Goal: Communication & Community: Answer question/provide support

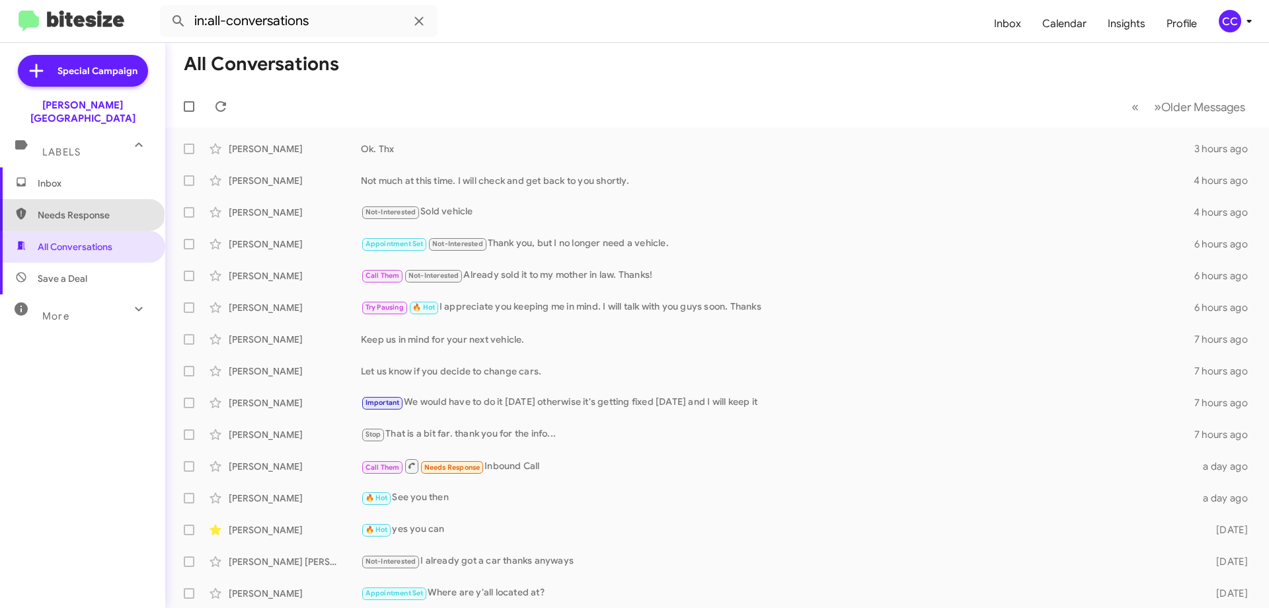
click at [81, 208] on span "Needs Response" at bounding box center [94, 214] width 112 height 13
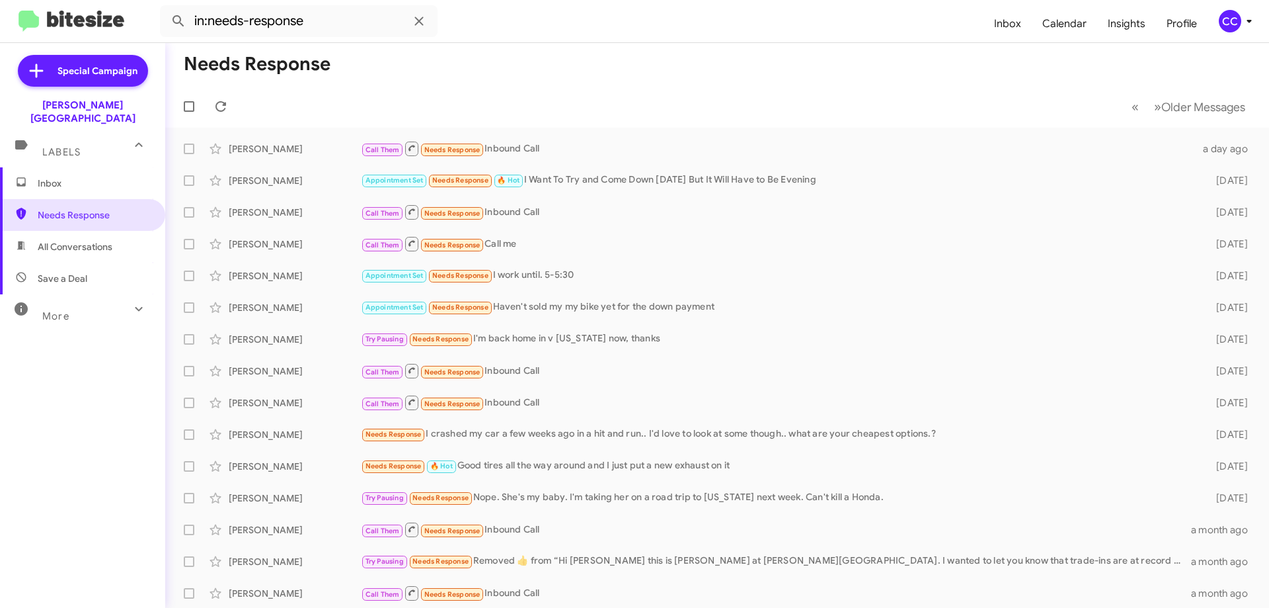
click at [72, 240] on span "All Conversations" at bounding box center [75, 246] width 75 height 13
type input "in:all-conversations"
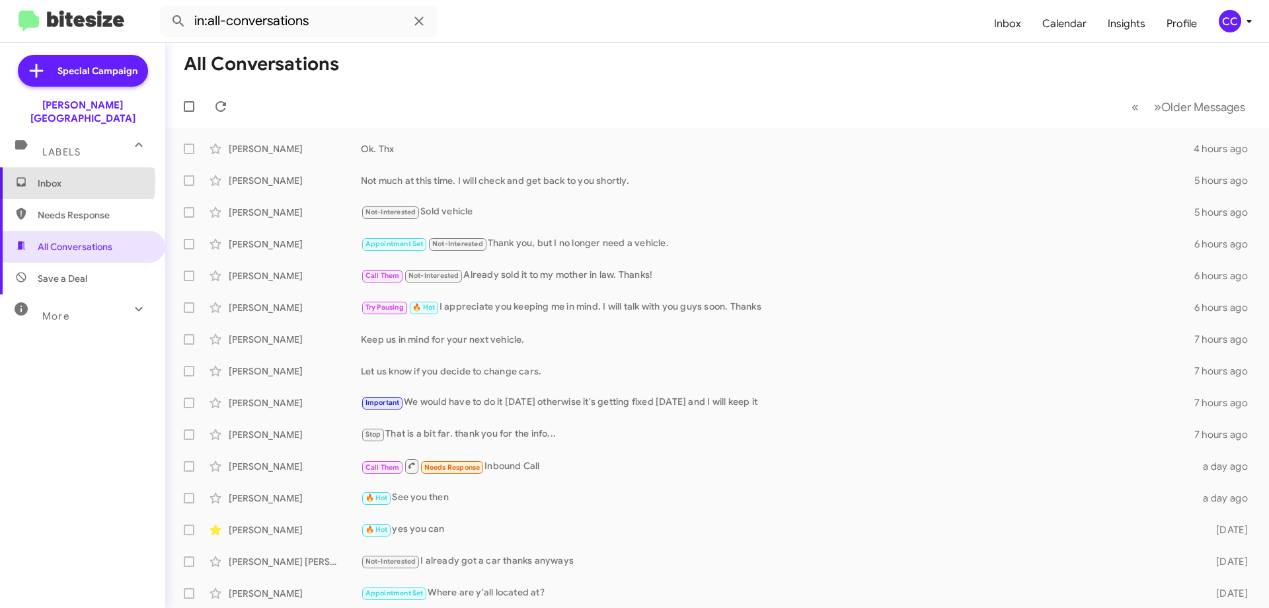
click at [42, 177] on span "Inbox" at bounding box center [94, 183] width 112 height 13
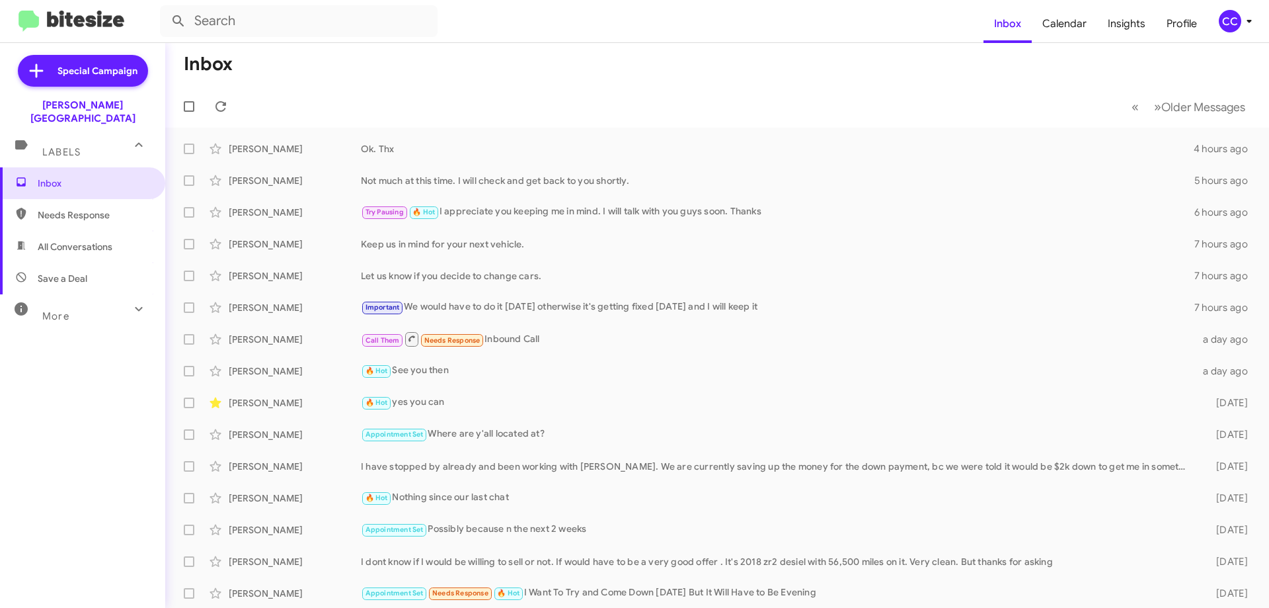
click at [80, 199] on span "Needs Response" at bounding box center [82, 215] width 165 height 32
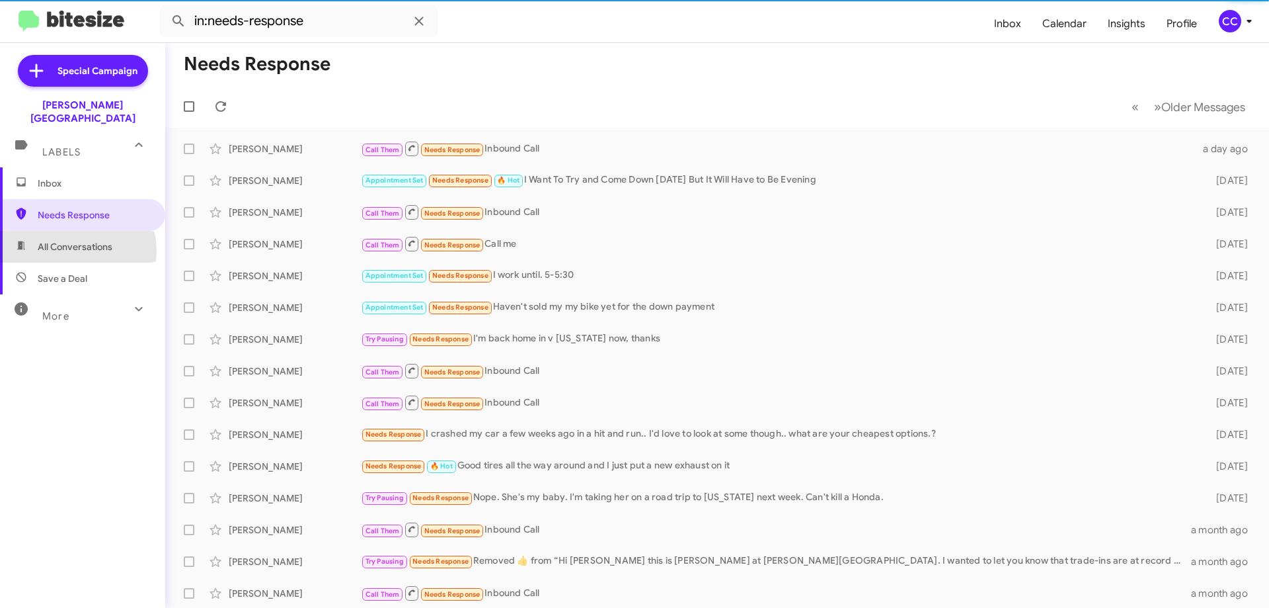
click at [69, 240] on span "All Conversations" at bounding box center [75, 246] width 75 height 13
type input "in:all-conversations"
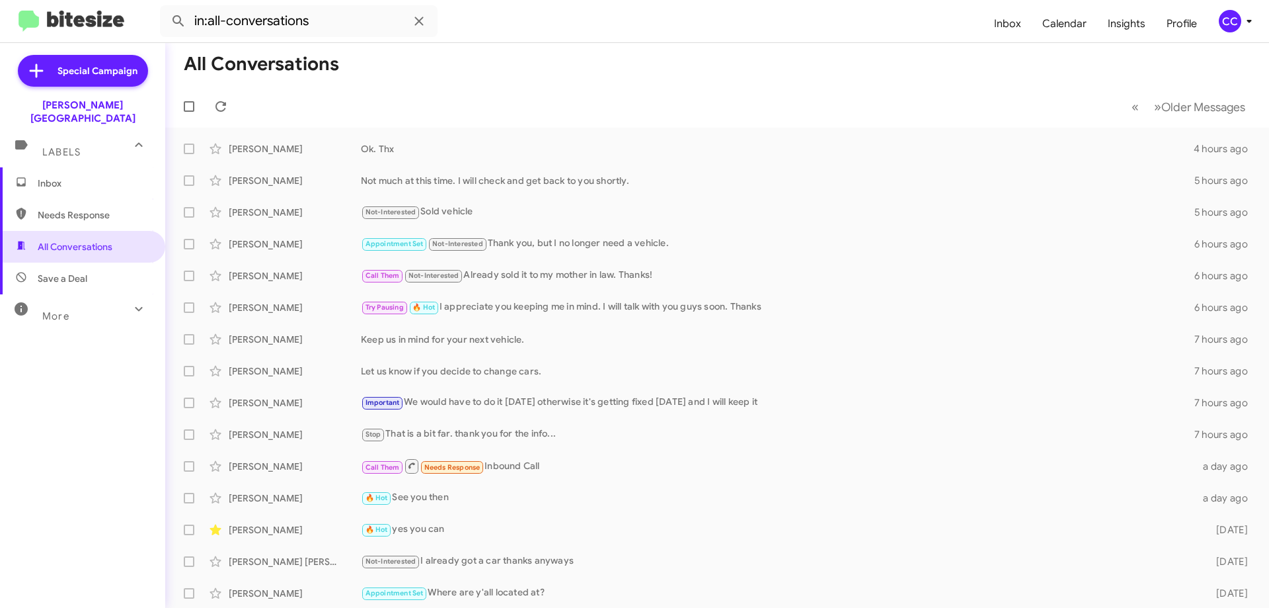
click at [55, 177] on span "Inbox" at bounding box center [94, 183] width 112 height 13
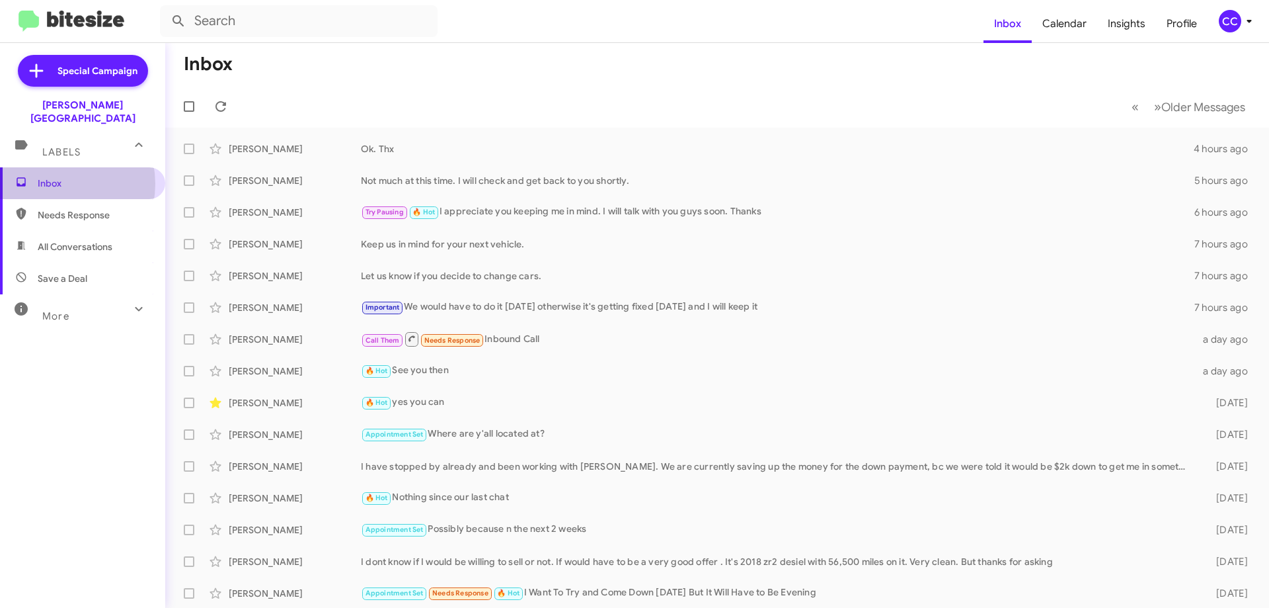
click at [52, 177] on span "Inbox" at bounding box center [94, 183] width 112 height 13
click at [46, 208] on span "Needs Response" at bounding box center [94, 214] width 112 height 13
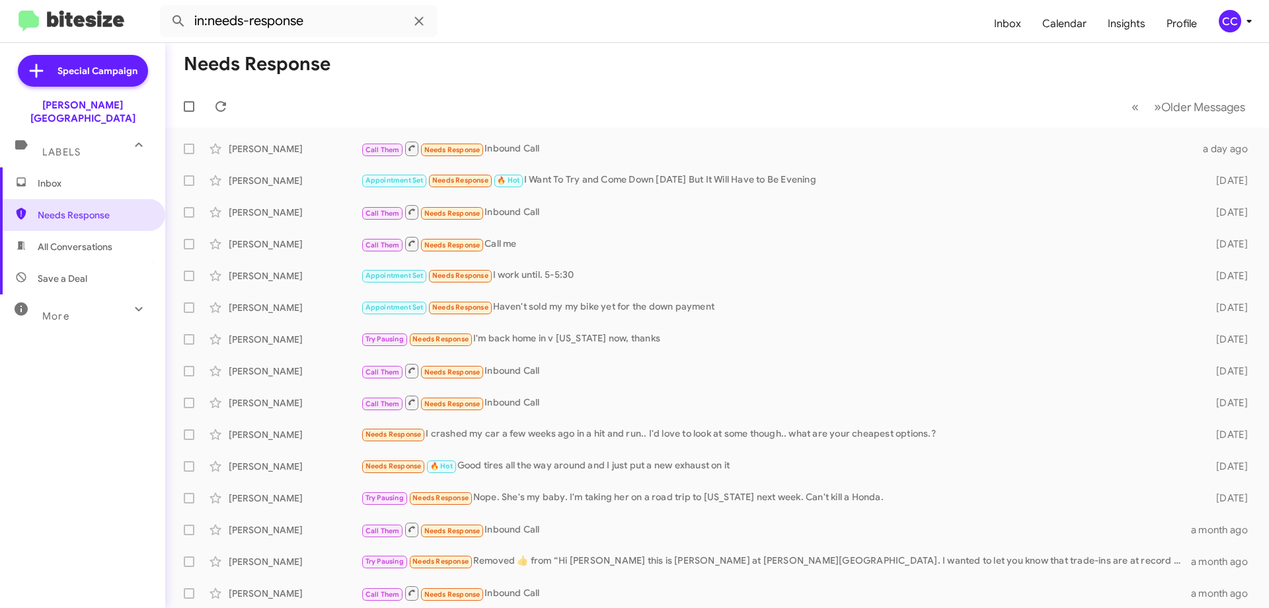
click at [73, 240] on span "All Conversations" at bounding box center [75, 246] width 75 height 13
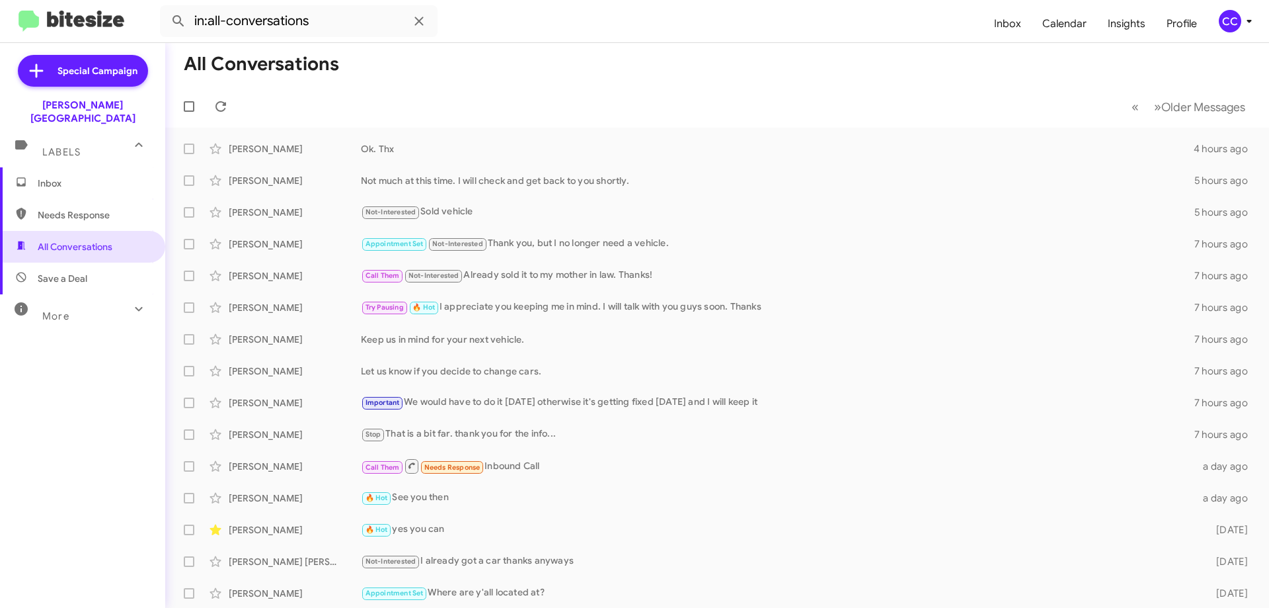
click at [57, 199] on span "Needs Response" at bounding box center [82, 215] width 165 height 32
type input "in:needs-response"
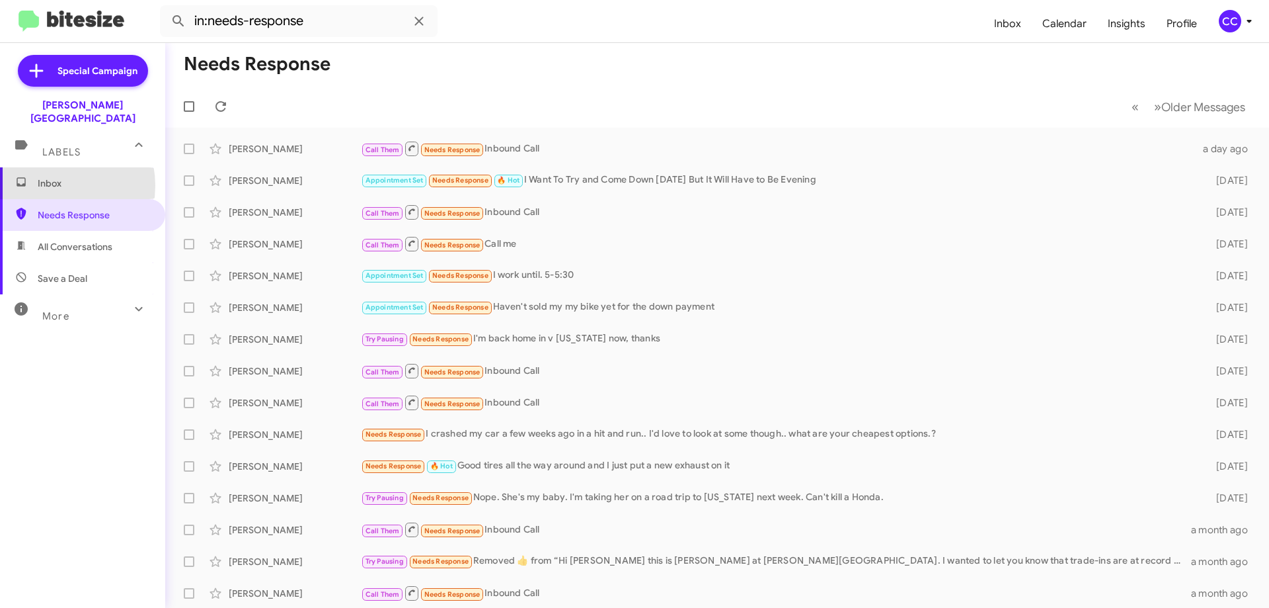
click at [46, 177] on span "Inbox" at bounding box center [94, 183] width 112 height 13
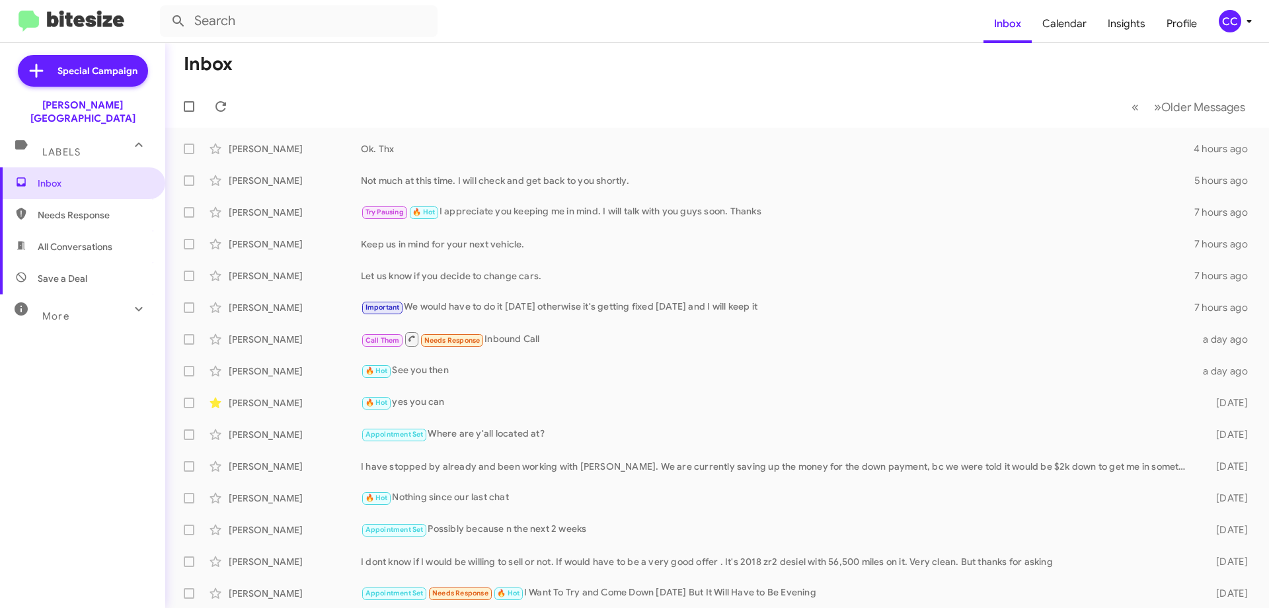
click at [80, 208] on span "Needs Response" at bounding box center [94, 214] width 112 height 13
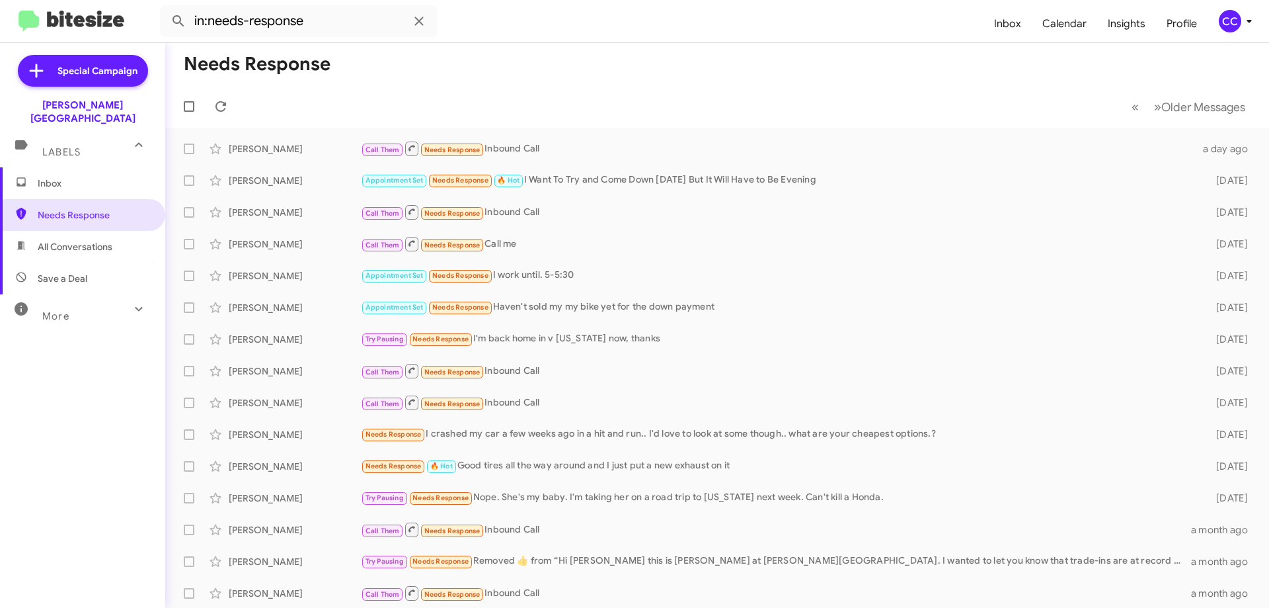
click at [97, 240] on span "All Conversations" at bounding box center [75, 246] width 75 height 13
type input "in:all-conversations"
